Goal: Task Accomplishment & Management: Manage account settings

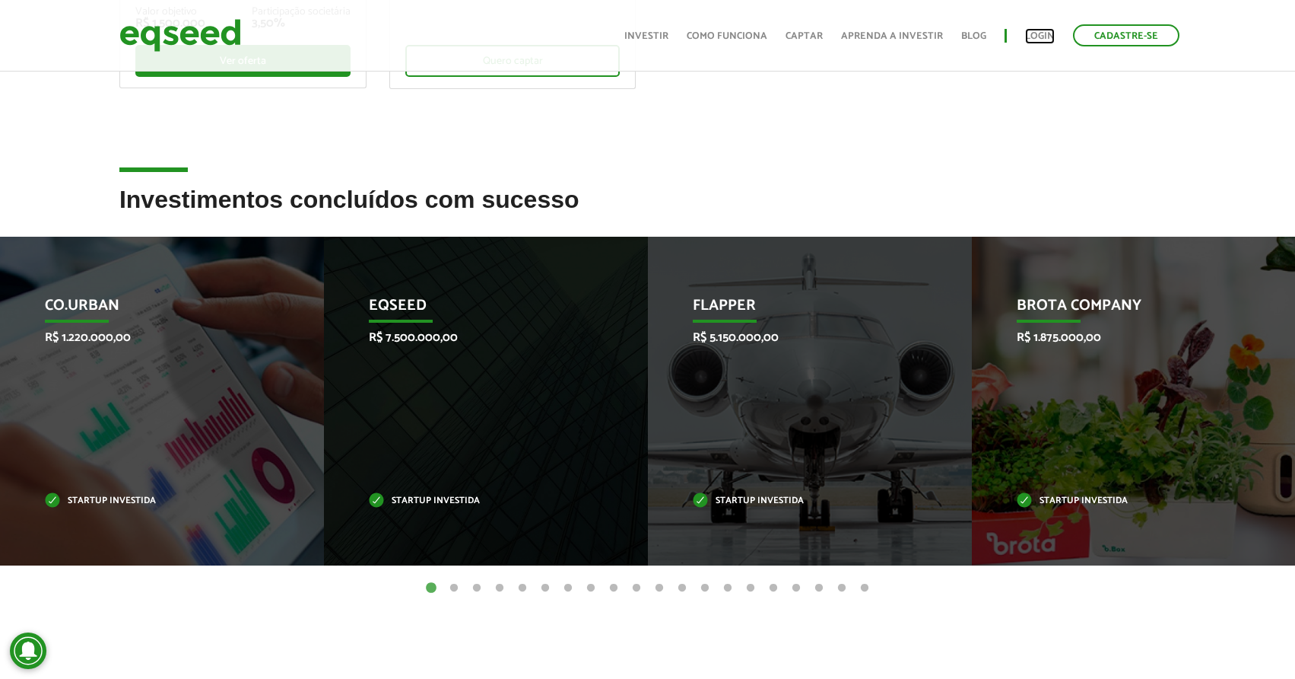
click at [1038, 39] on link "Login" at bounding box center [1040, 36] width 30 height 10
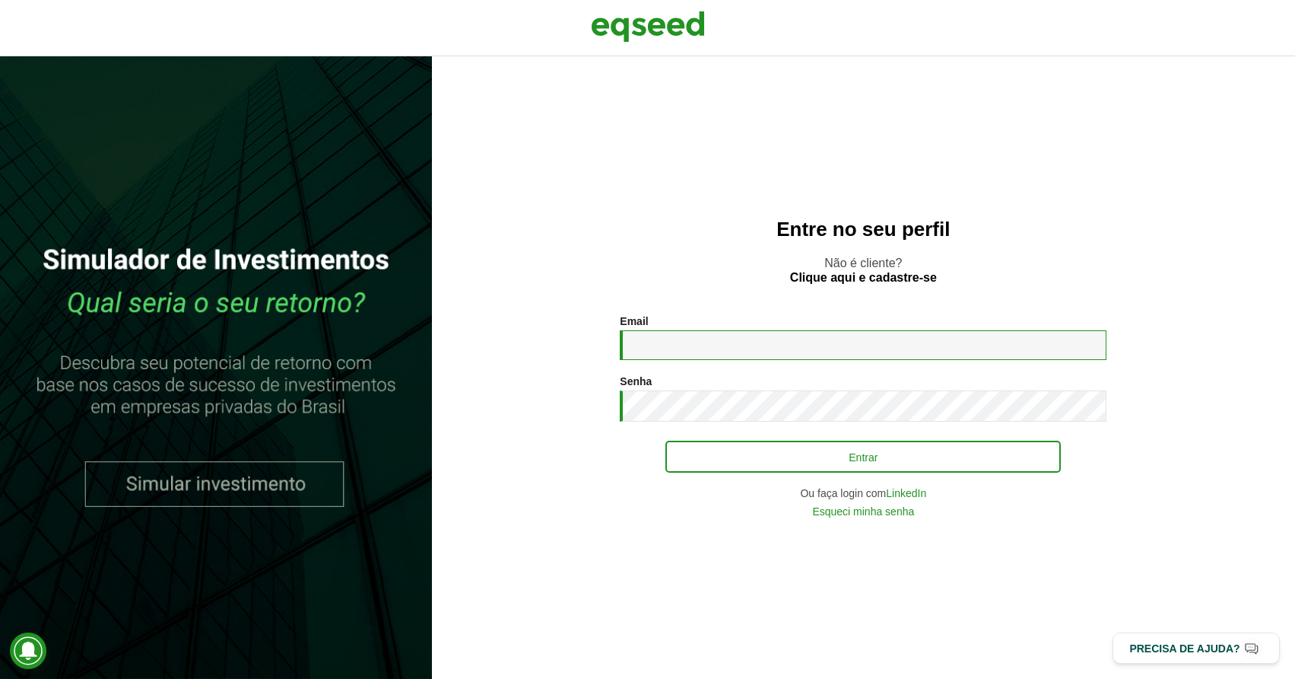
type input "**********"
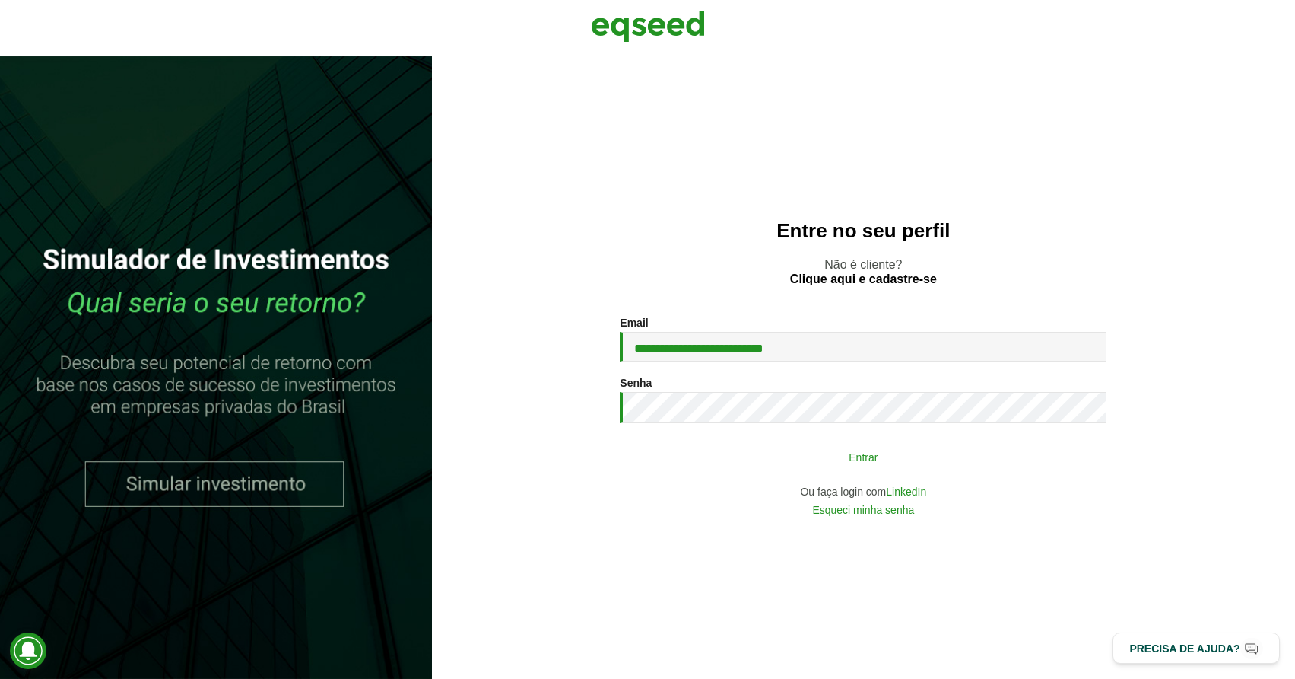
click at [870, 464] on button "Entrar" at bounding box center [864, 456] width 396 height 29
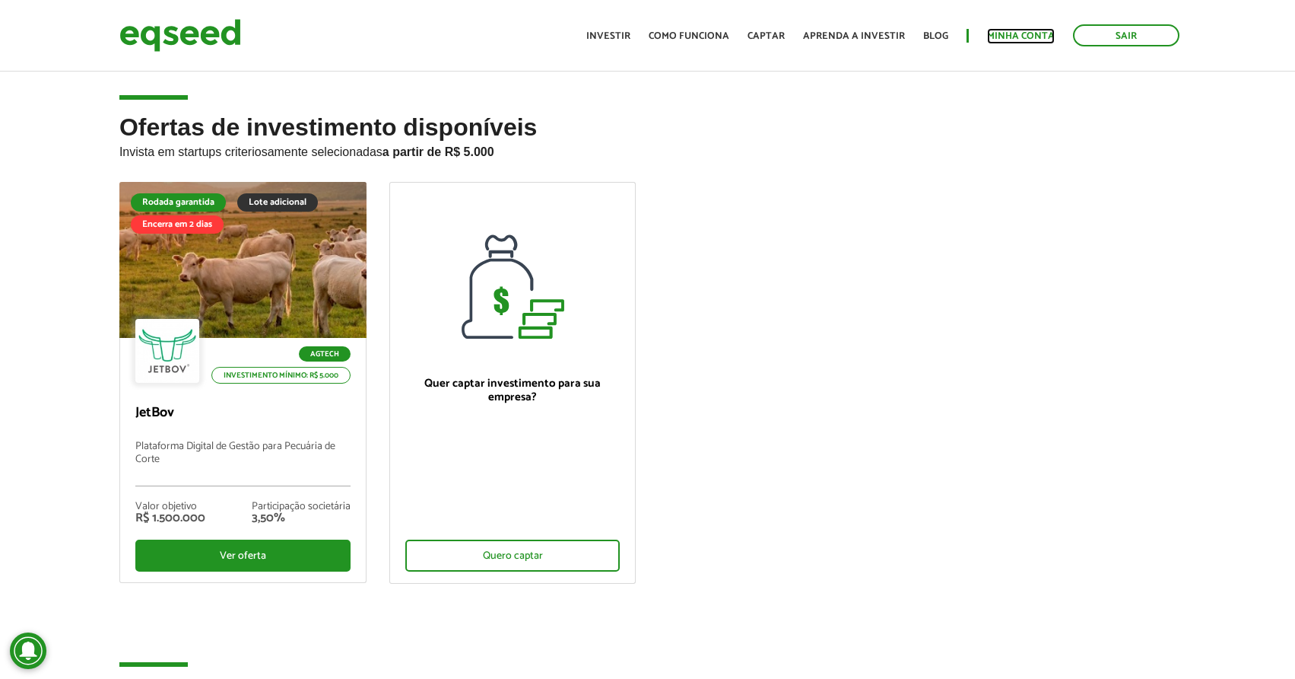
click at [1017, 33] on link "Minha conta" at bounding box center [1021, 36] width 68 height 10
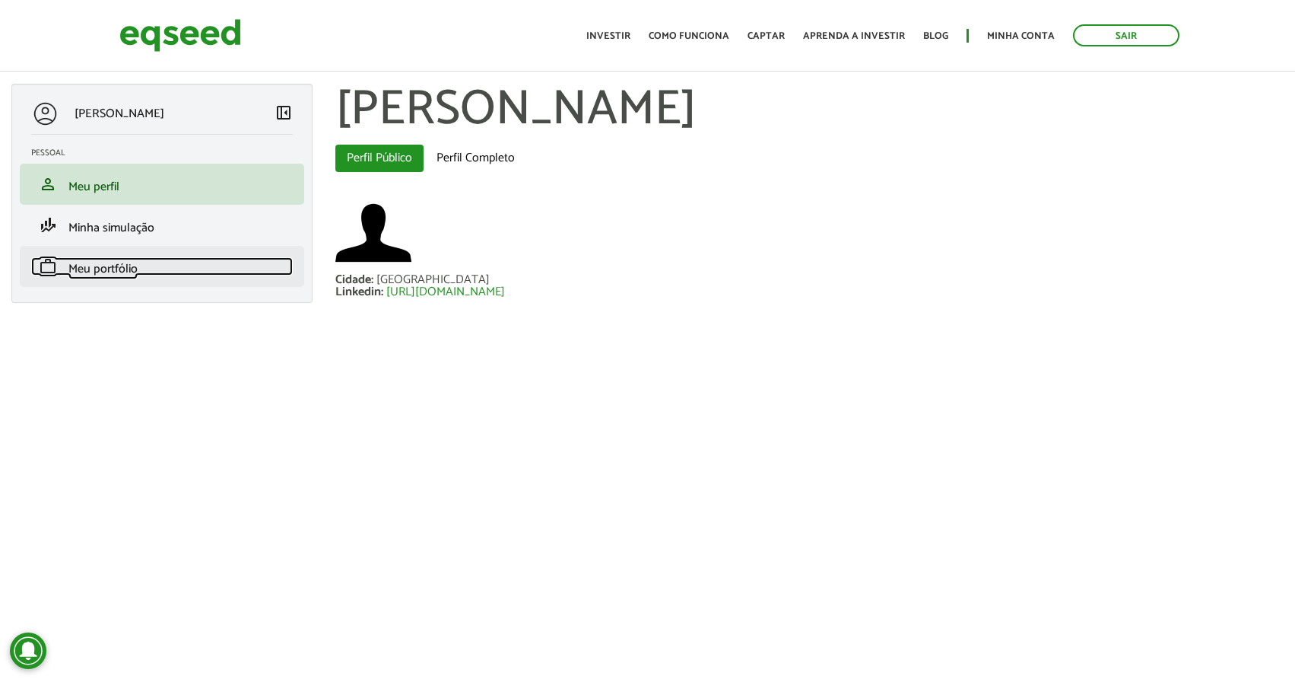
click at [113, 272] on span "Meu portfólio" at bounding box center [102, 269] width 69 height 21
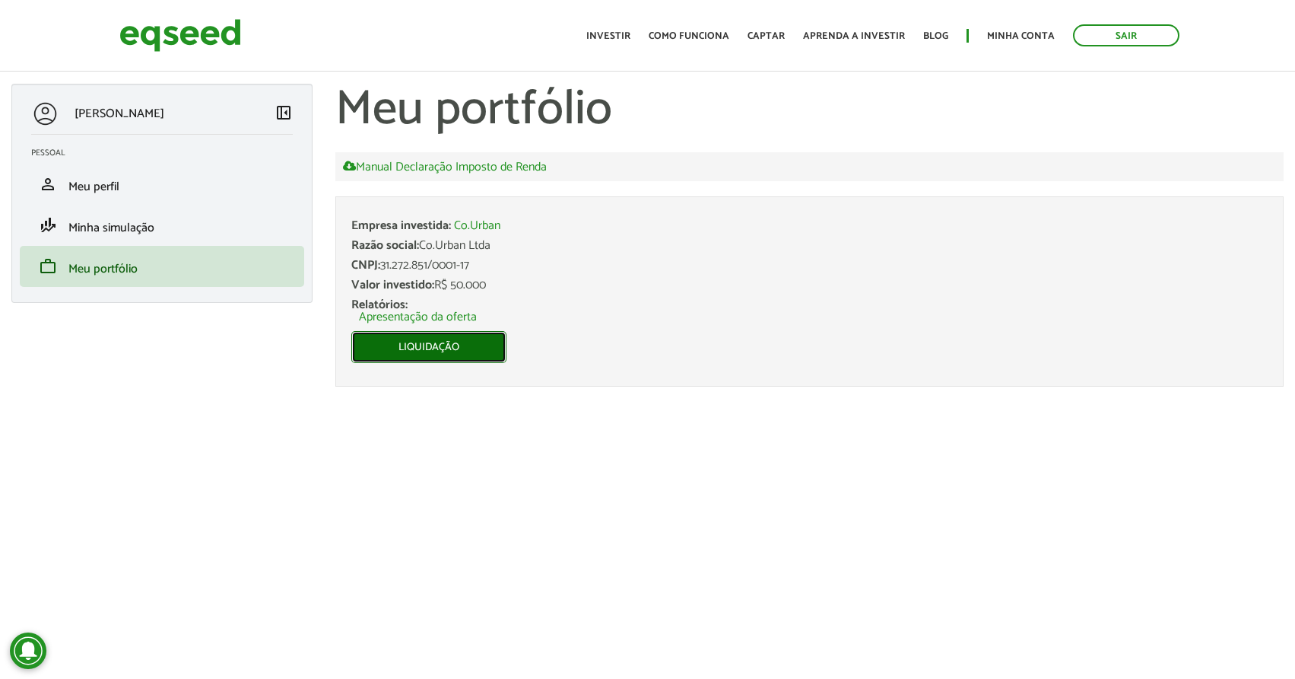
click at [412, 342] on link "Liquidação" at bounding box center [428, 347] width 155 height 32
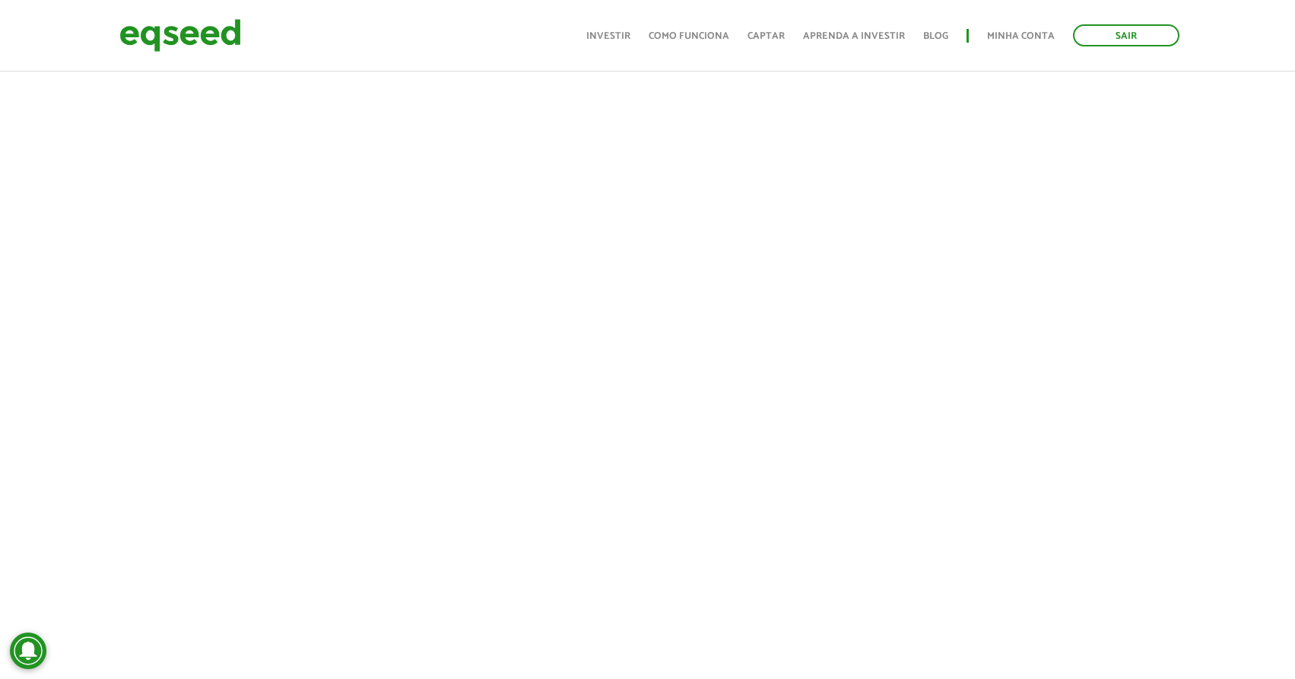
scroll to position [356, 0]
